Goal: Task Accomplishment & Management: Manage account settings

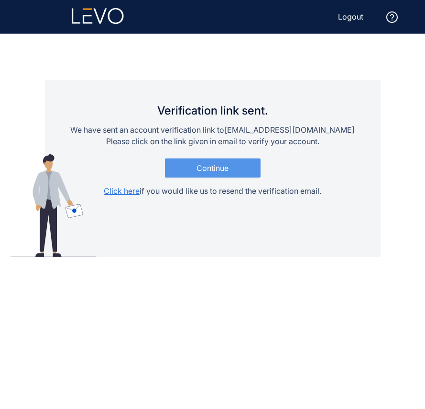
click at [219, 166] on span "Continue" at bounding box center [212, 168] width 32 height 9
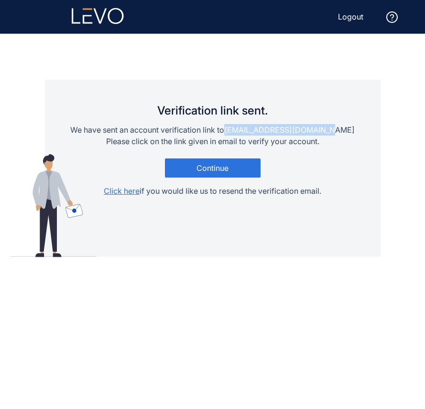
drag, startPoint x: 243, startPoint y: 133, endPoint x: 364, endPoint y: 133, distance: 120.9
click at [364, 133] on div "Verification link sent. We have sent an account verification link to s.dolatnej…" at bounding box center [212, 168] width 335 height 177
copy p "s.dolatnejad@mohaymen.ir"
click at [349, 16] on span "Logout" at bounding box center [350, 16] width 25 height 9
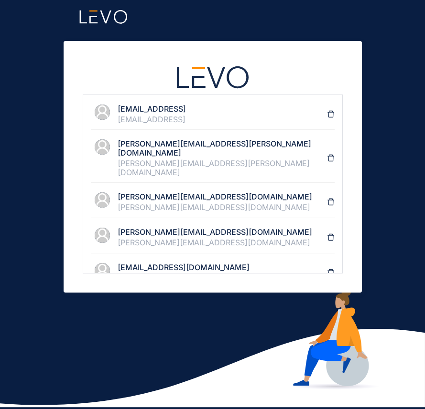
click at [168, 121] on div "support@levo.ai" at bounding box center [222, 119] width 209 height 9
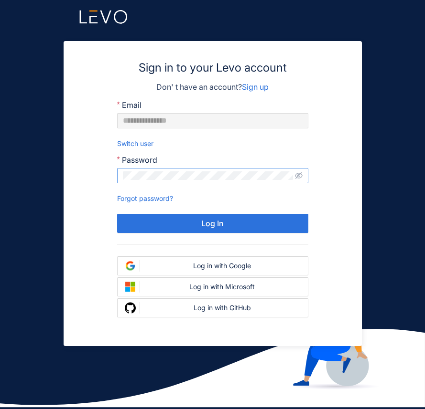
click at [172, 169] on span at bounding box center [212, 175] width 191 height 15
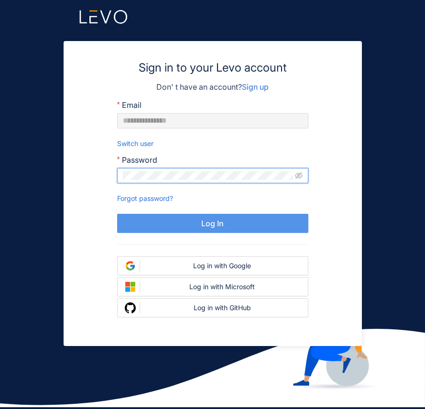
click at [247, 224] on button "Log In" at bounding box center [212, 223] width 191 height 19
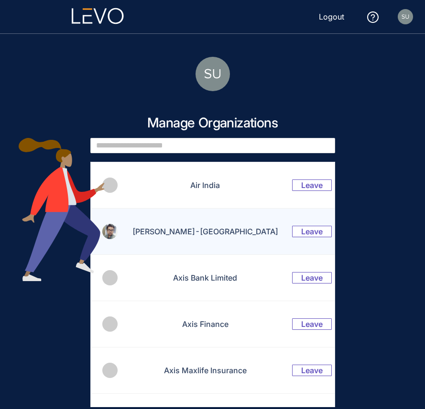
click at [209, 234] on td "AngelOne-India" at bounding box center [199, 232] width 162 height 46
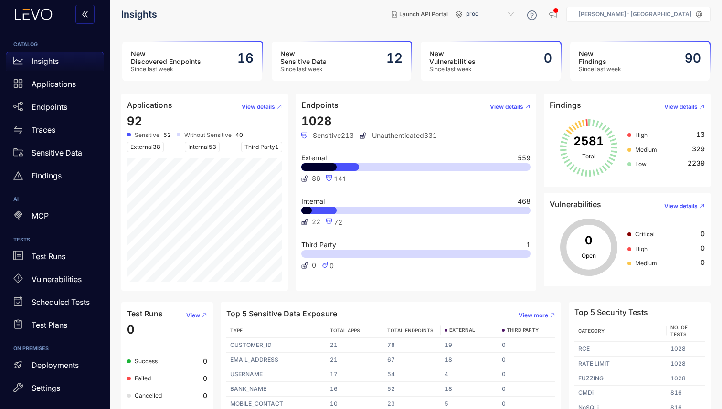
click at [674, 14] on p "AngelOne-India" at bounding box center [635, 14] width 114 height 7
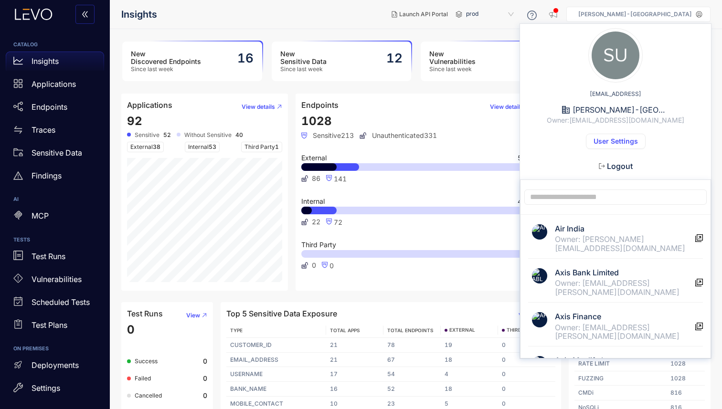
click at [620, 167] on span "Logout" at bounding box center [620, 166] width 26 height 9
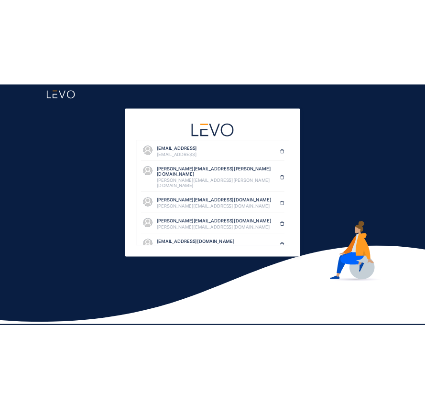
scroll to position [28, 0]
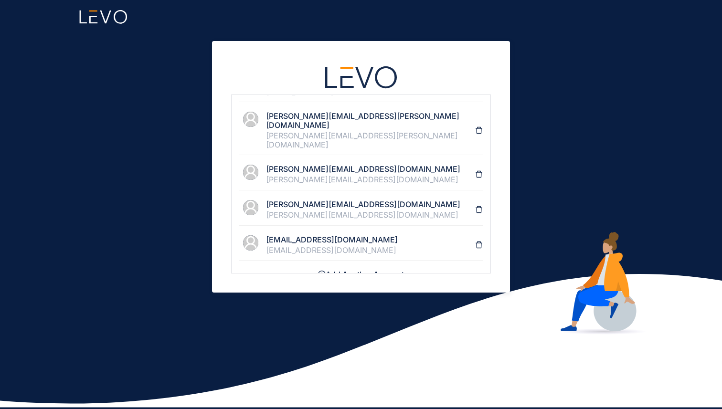
click at [320, 246] on div "s.dolatnejad@mohaymen.ir" at bounding box center [370, 250] width 209 height 9
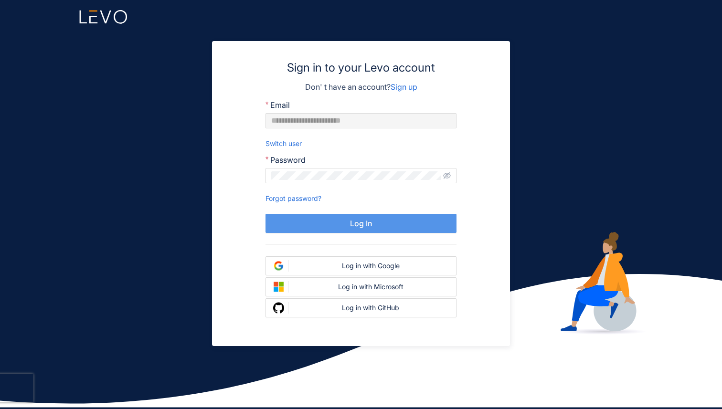
click at [371, 224] on span "Log In" at bounding box center [361, 223] width 22 height 9
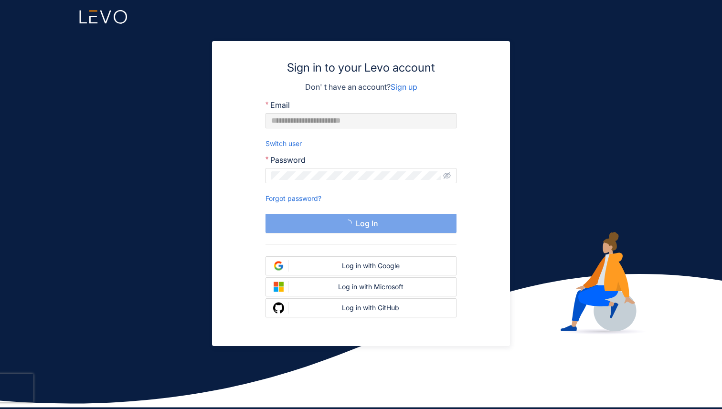
click at [476, 213] on form "**********" at bounding box center [361, 209] width 260 height 219
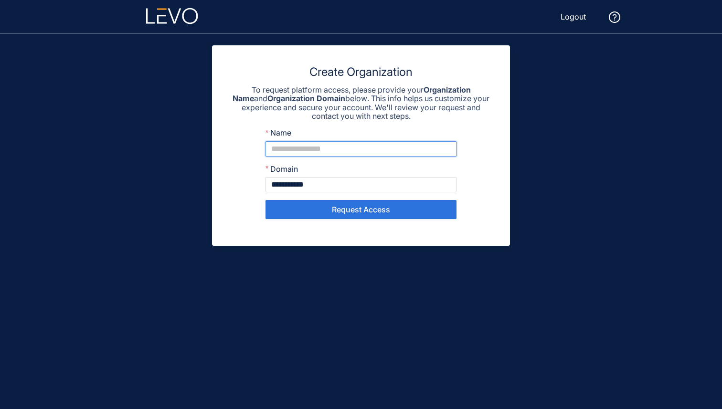
click at [293, 152] on input "Name" at bounding box center [361, 148] width 191 height 15
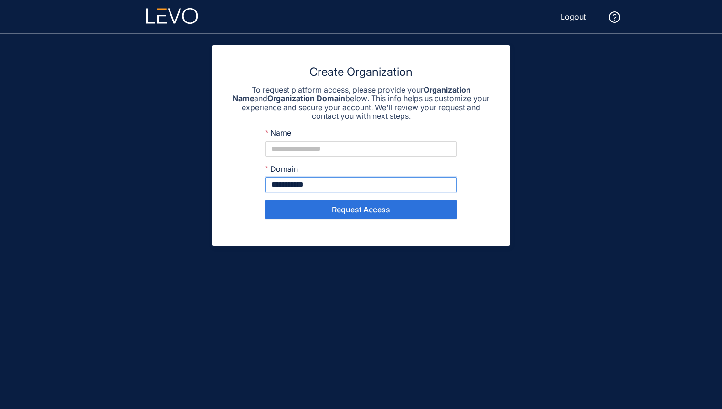
click at [301, 185] on input "**********" at bounding box center [361, 184] width 191 height 15
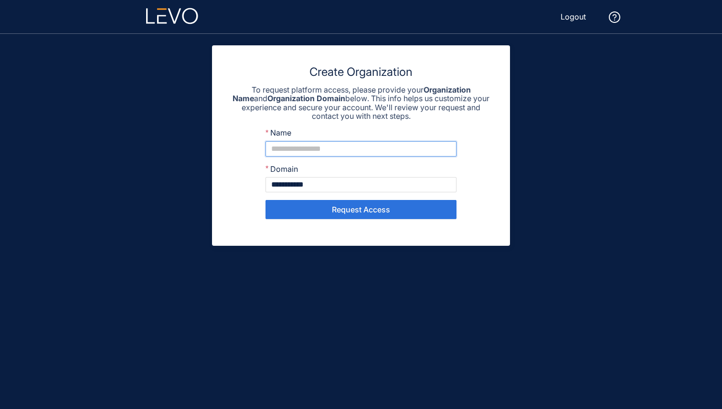
click at [297, 152] on input "Name" at bounding box center [361, 148] width 191 height 15
paste input "**********"
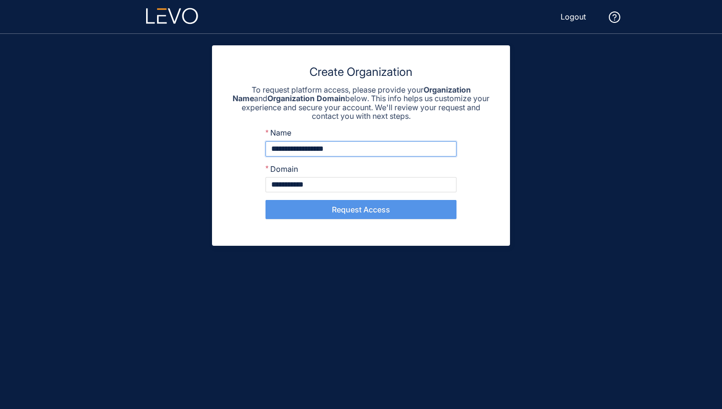
type input "**********"
click at [346, 209] on span "Request Access" at bounding box center [361, 209] width 58 height 9
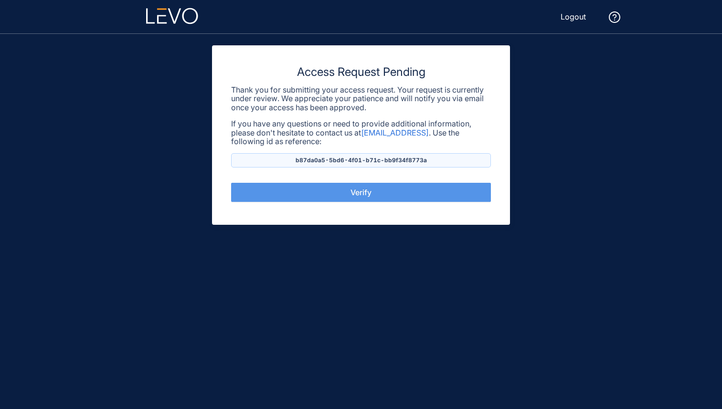
click at [385, 191] on button "Verify" at bounding box center [361, 192] width 260 height 19
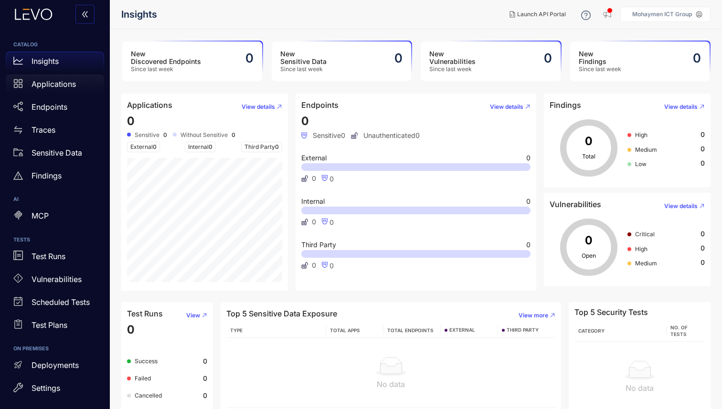
click at [77, 88] on div "Applications" at bounding box center [55, 84] width 98 height 19
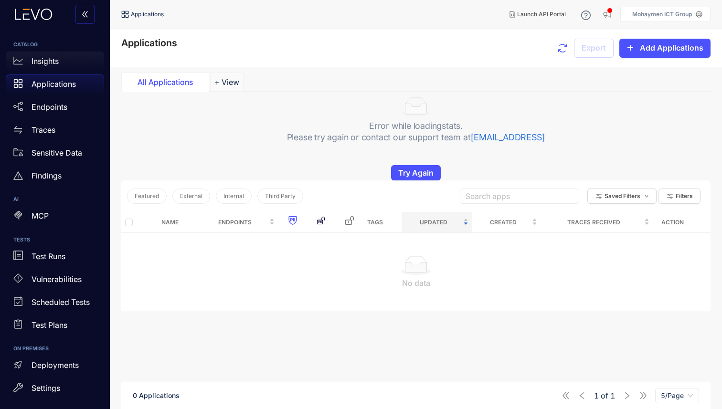
click at [43, 58] on p "Insights" at bounding box center [45, 61] width 27 height 9
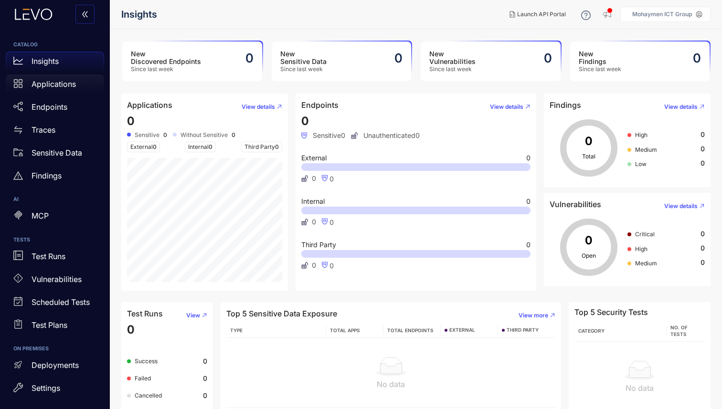
click at [86, 87] on div "Applications" at bounding box center [55, 84] width 98 height 19
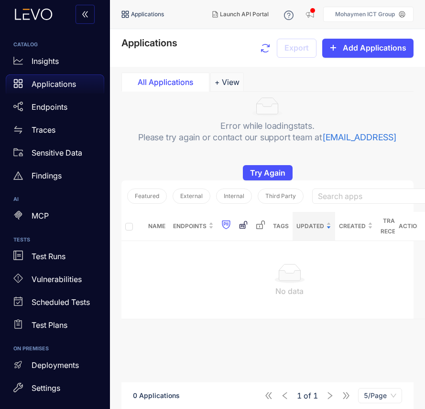
click at [363, 17] on p "Mohaymen ICT Group" at bounding box center [365, 14] width 60 height 7
click at [57, 260] on p "Test Runs" at bounding box center [49, 256] width 34 height 9
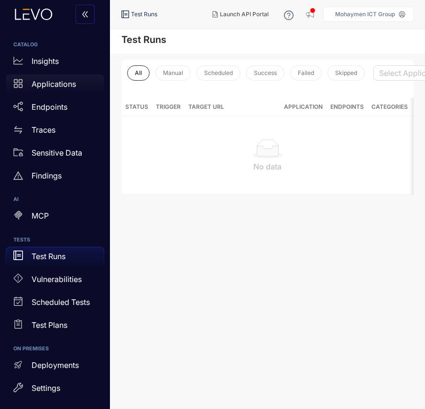
click at [45, 92] on div "Applications" at bounding box center [55, 84] width 98 height 19
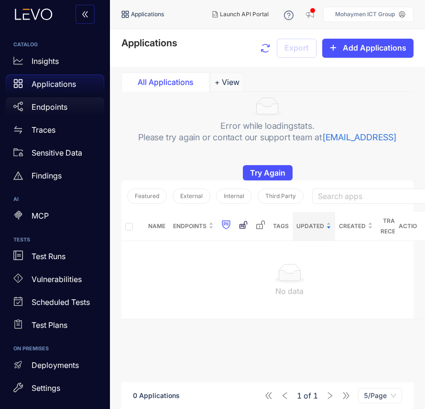
click at [60, 111] on div "Endpoints" at bounding box center [55, 106] width 98 height 19
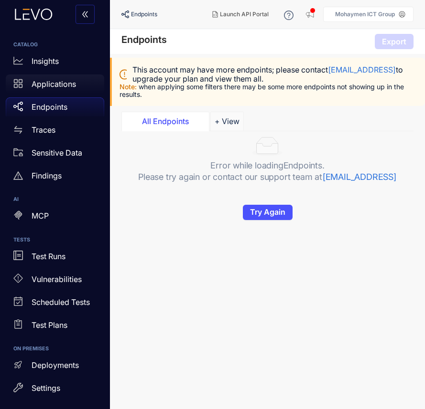
click at [61, 82] on p "Applications" at bounding box center [54, 84] width 44 height 9
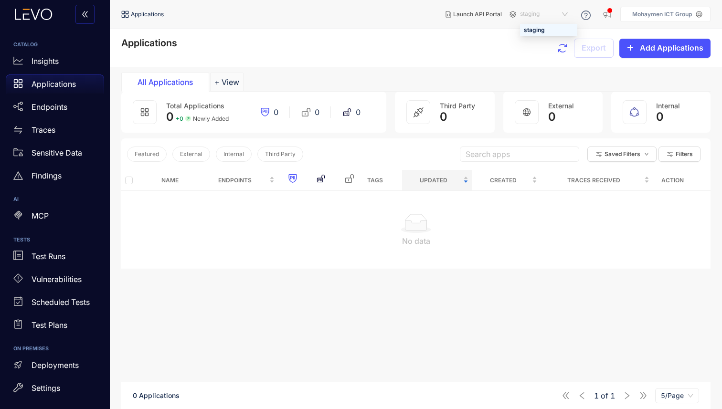
click at [424, 11] on span "staging" at bounding box center [545, 14] width 50 height 15
click at [424, 66] on div "Applications Export Add Applications" at bounding box center [416, 48] width 612 height 38
click at [424, 14] on span "staging" at bounding box center [545, 14] width 50 height 15
click at [424, 63] on div "Applications Export Add Applications" at bounding box center [416, 48] width 612 height 38
click at [424, 46] on span "Add Applications" at bounding box center [672, 47] width 64 height 9
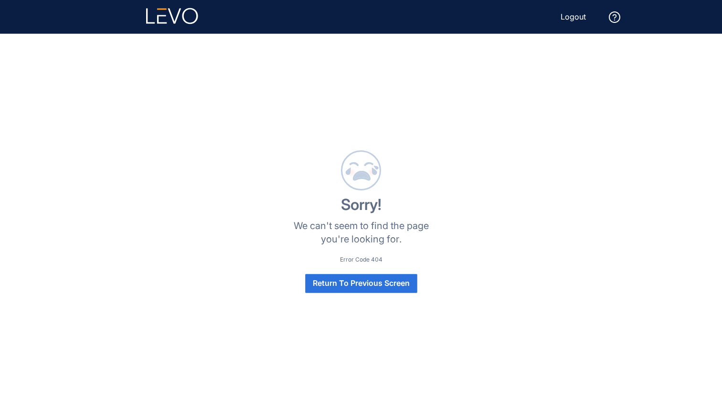
click at [371, 279] on span "Return To Previous Screen" at bounding box center [361, 283] width 97 height 9
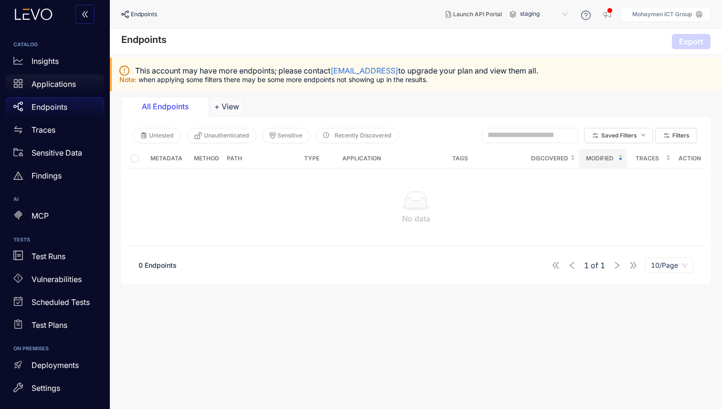
click at [40, 80] on p "Applications" at bounding box center [54, 84] width 44 height 9
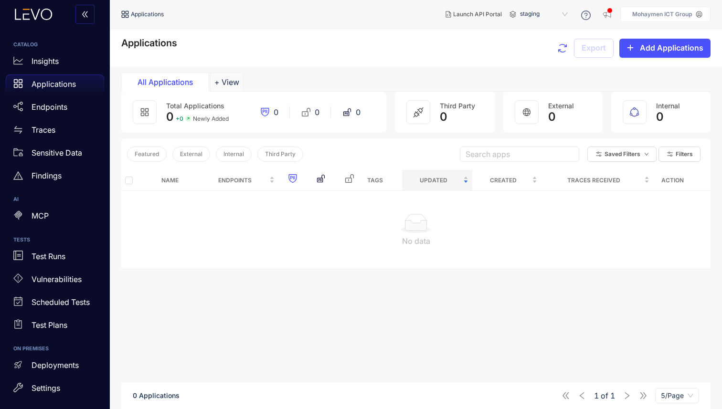
click at [676, 17] on p "Mohaymen ICT Group" at bounding box center [662, 14] width 60 height 7
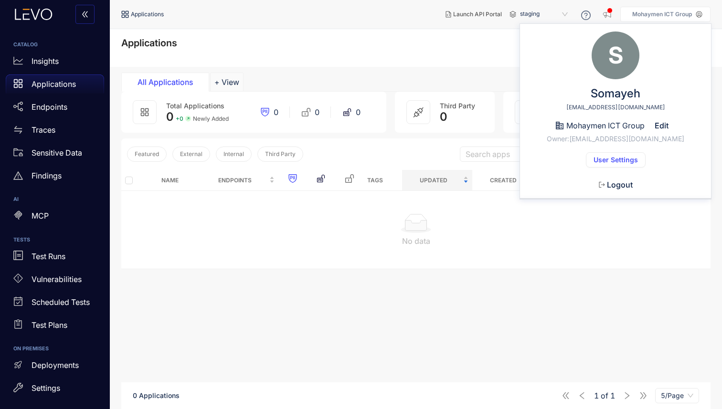
click at [587, 122] on span "Mohaymen ICT Group" at bounding box center [606, 125] width 78 height 9
copy span "Mohaymen"
click at [431, 55] on div "Applications Export Add Applications" at bounding box center [415, 48] width 589 height 21
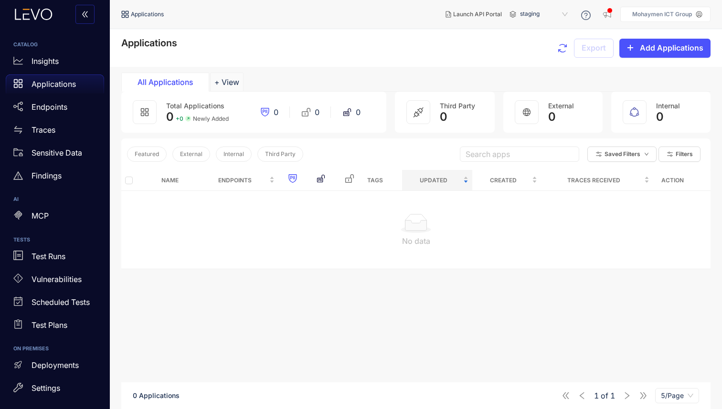
click at [675, 18] on aside "Mohaymen ICT Group S Somayeh s.dolatnejad@mohaymen.ir Mohaymen ICT Group Edit O…" at bounding box center [666, 14] width 90 height 15
click at [662, 12] on p "Mohaymen ICT Group" at bounding box center [662, 14] width 60 height 7
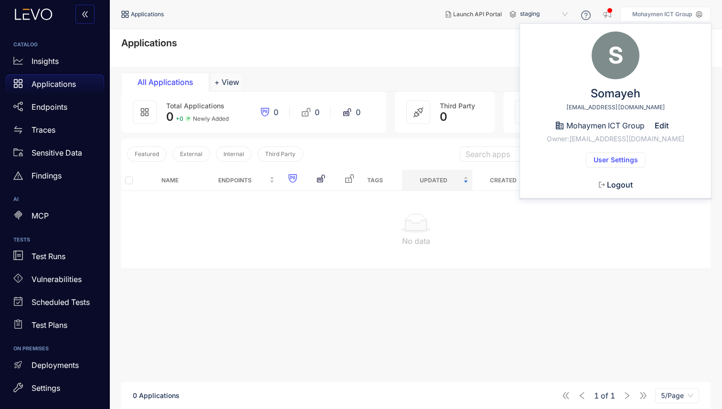
click at [616, 157] on span "User Settings" at bounding box center [616, 160] width 44 height 8
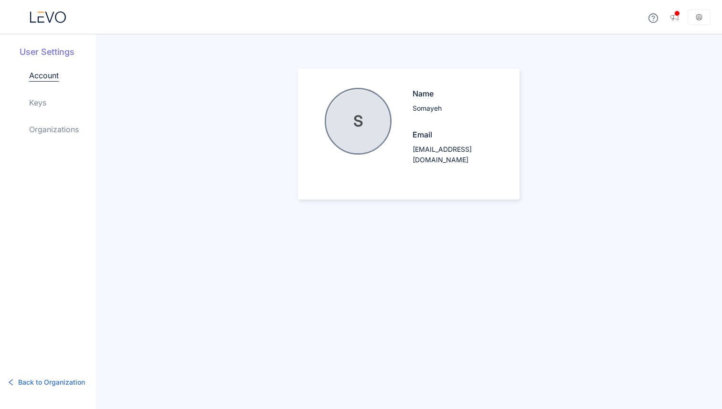
click at [25, 99] on div "User Settings Account Keys Organizations" at bounding box center [58, 98] width 76 height 105
click at [33, 99] on link "Keys" at bounding box center [37, 102] width 17 height 11
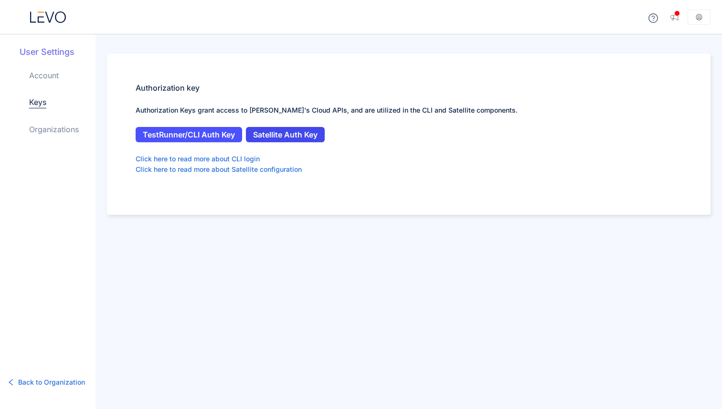
click at [286, 133] on span "Satellite Auth Key" at bounding box center [285, 134] width 64 height 9
click at [48, 396] on div "User Settings Account Keys Organizations Back to Organization" at bounding box center [48, 204] width 96 height 409
click at [59, 385] on span "Back to Organization" at bounding box center [51, 382] width 67 height 11
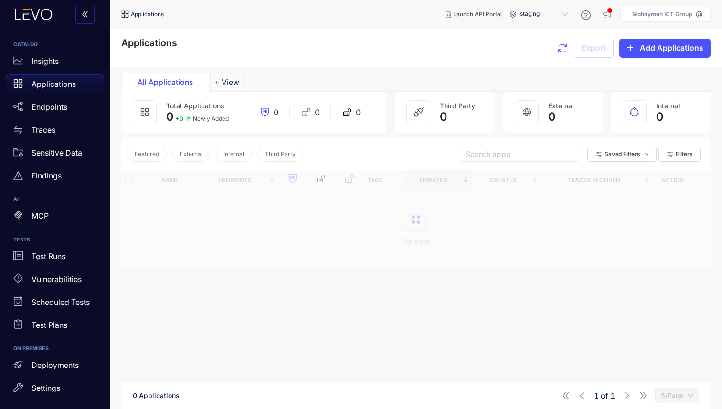
click at [639, 16] on p "Mohaymen ICT Group" at bounding box center [662, 14] width 60 height 7
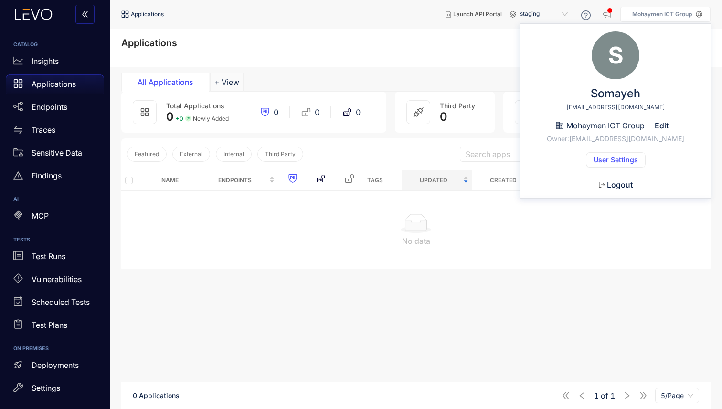
click at [581, 122] on span "Mohaymen ICT Group" at bounding box center [606, 125] width 78 height 9
copy span "Mohaymen"
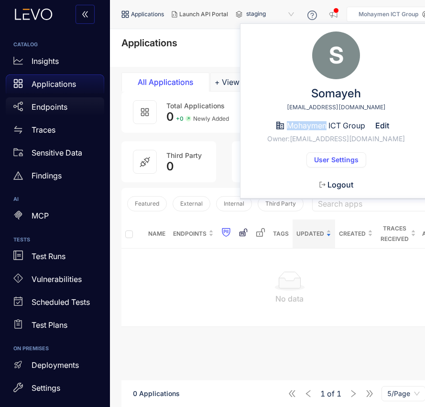
click at [49, 115] on div "Endpoints" at bounding box center [55, 106] width 98 height 19
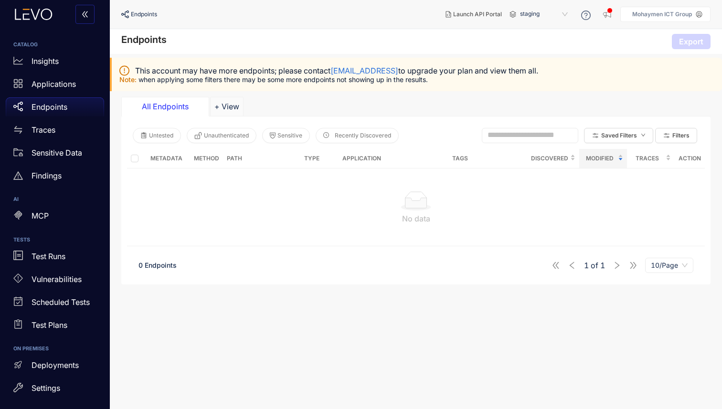
click at [214, 247] on section "Untested Unauthenticated Sensitive Recently Discovered Saved Filters Filters Me…" at bounding box center [415, 201] width 589 height 168
click at [66, 367] on p "Deployments" at bounding box center [55, 365] width 47 height 9
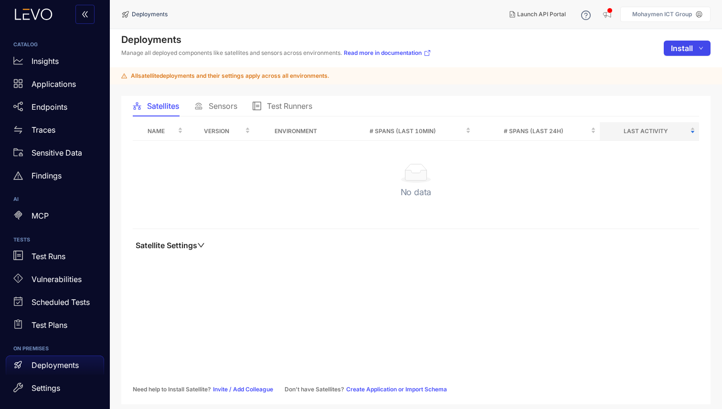
click at [696, 48] on button "Install" at bounding box center [687, 48] width 47 height 15
click at [527, 59] on div "Deployments Manage all deployed components like satellites and sensors across e…" at bounding box center [416, 48] width 612 height 38
click at [46, 76] on div "Applications" at bounding box center [55, 84] width 98 height 19
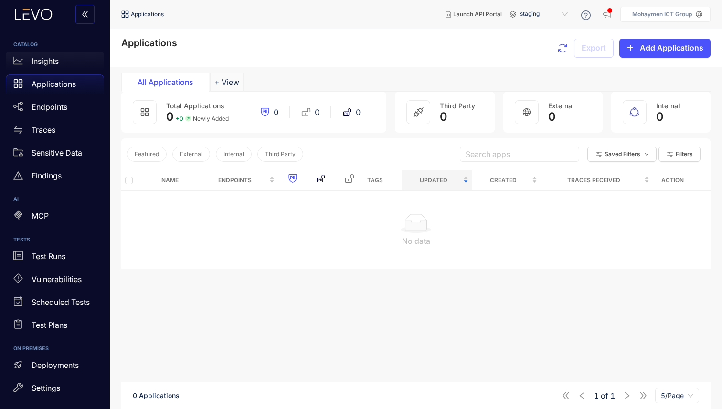
click at [44, 61] on p "Insights" at bounding box center [45, 61] width 27 height 9
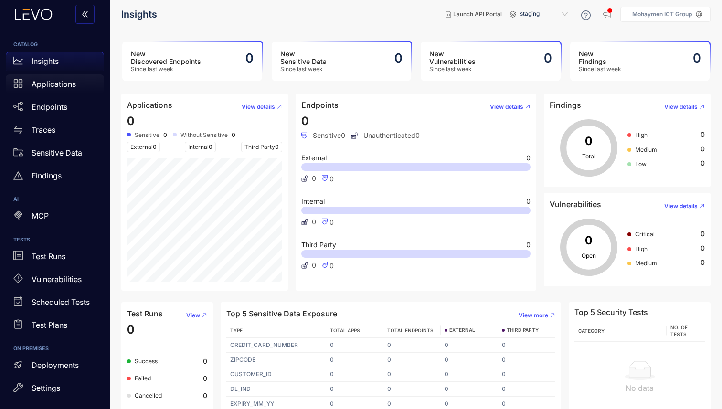
click at [62, 76] on div "Applications" at bounding box center [55, 84] width 98 height 19
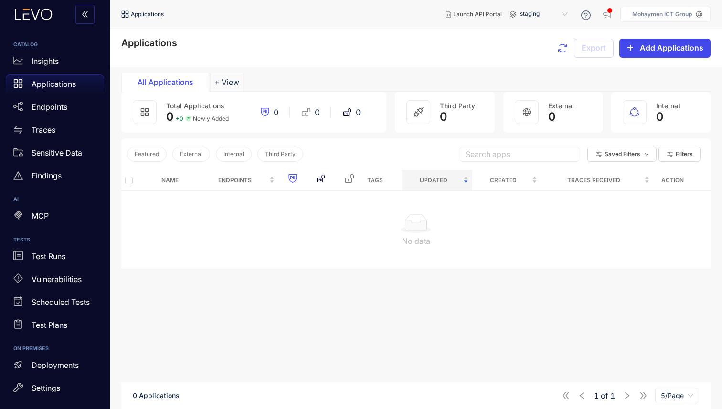
click at [665, 55] on button "Add Applications" at bounding box center [665, 48] width 91 height 19
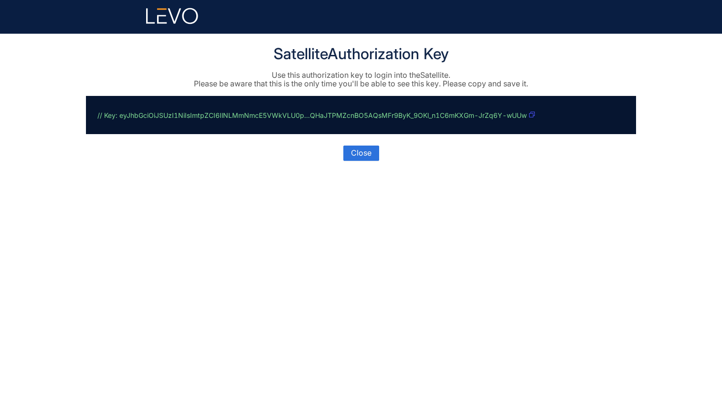
click at [533, 116] on icon "button" at bounding box center [532, 115] width 6 height 6
click at [377, 149] on button "Close" at bounding box center [361, 153] width 36 height 15
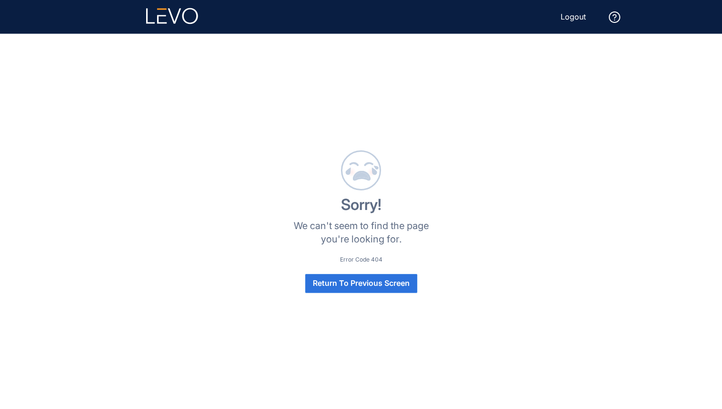
click at [416, 278] on button "Return To Previous Screen" at bounding box center [361, 283] width 112 height 19
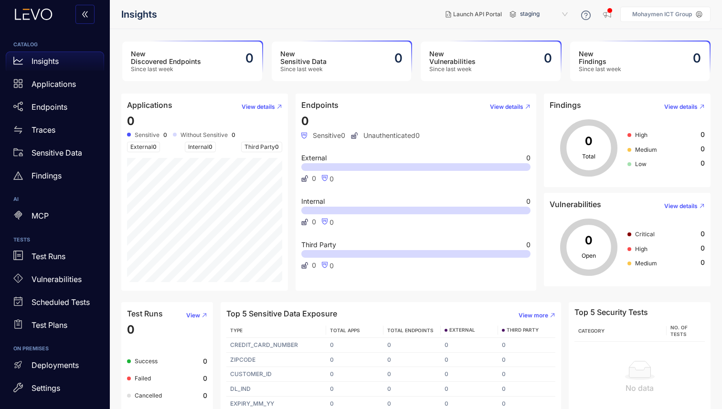
click at [337, 22] on nav "Insights" at bounding box center [279, 14] width 317 height 17
